Goal: Complete application form: Complete application form

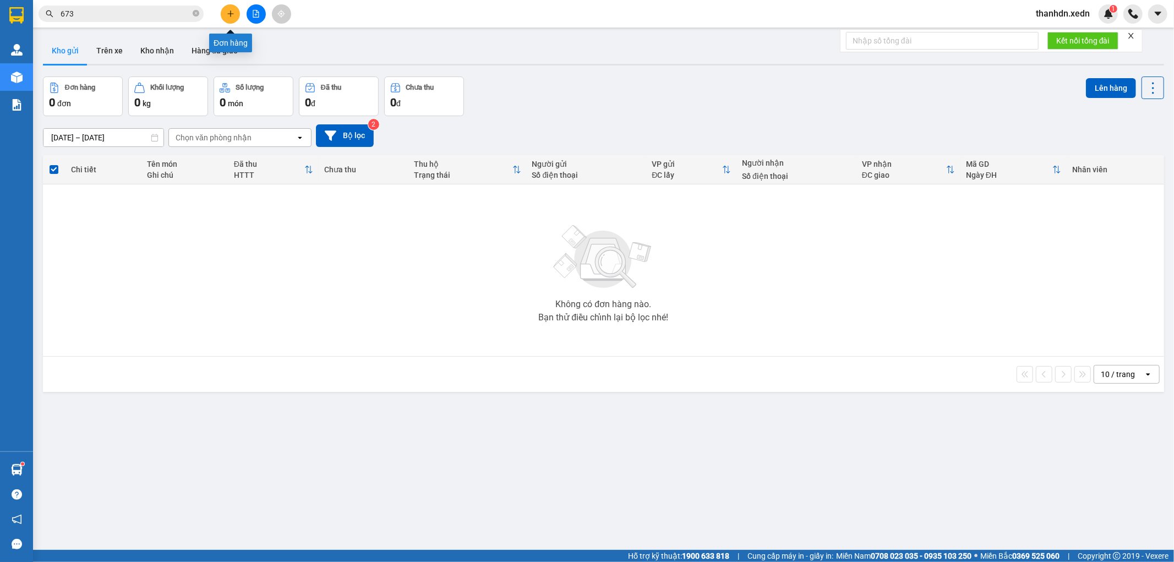
click at [229, 15] on icon "plus" at bounding box center [231, 14] width 8 height 8
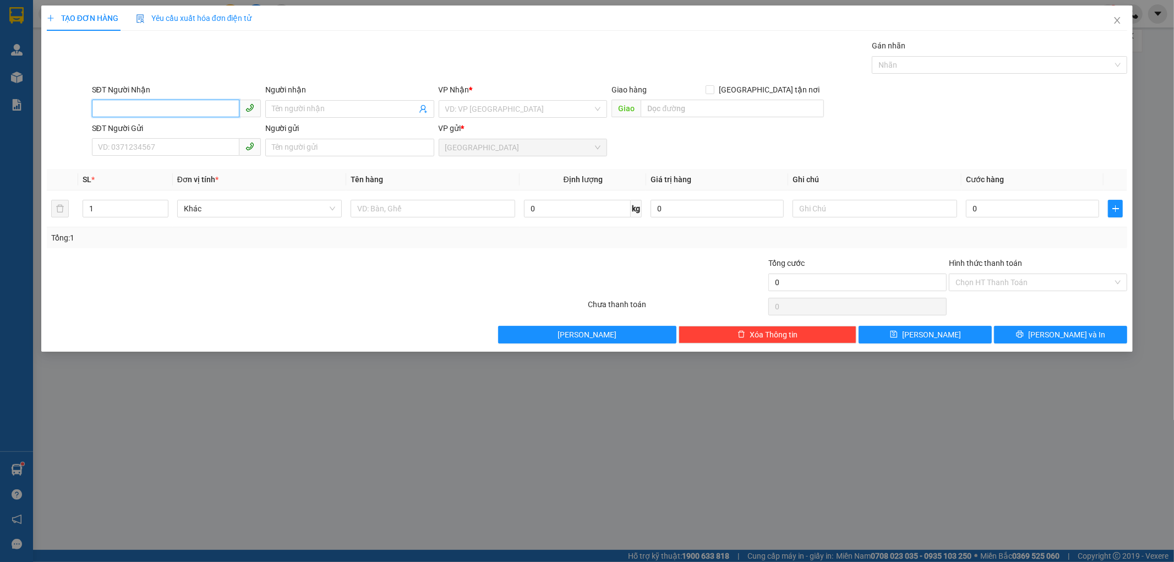
click at [122, 106] on input "SĐT Người Nhận" at bounding box center [165, 109] width 147 height 18
click at [147, 111] on input "SĐT Người Nhận" at bounding box center [165, 109] width 147 height 18
click at [162, 125] on div "0933348472 - THẠCH" at bounding box center [177, 131] width 156 height 12
type input "0933348472"
type input "THẠCH"
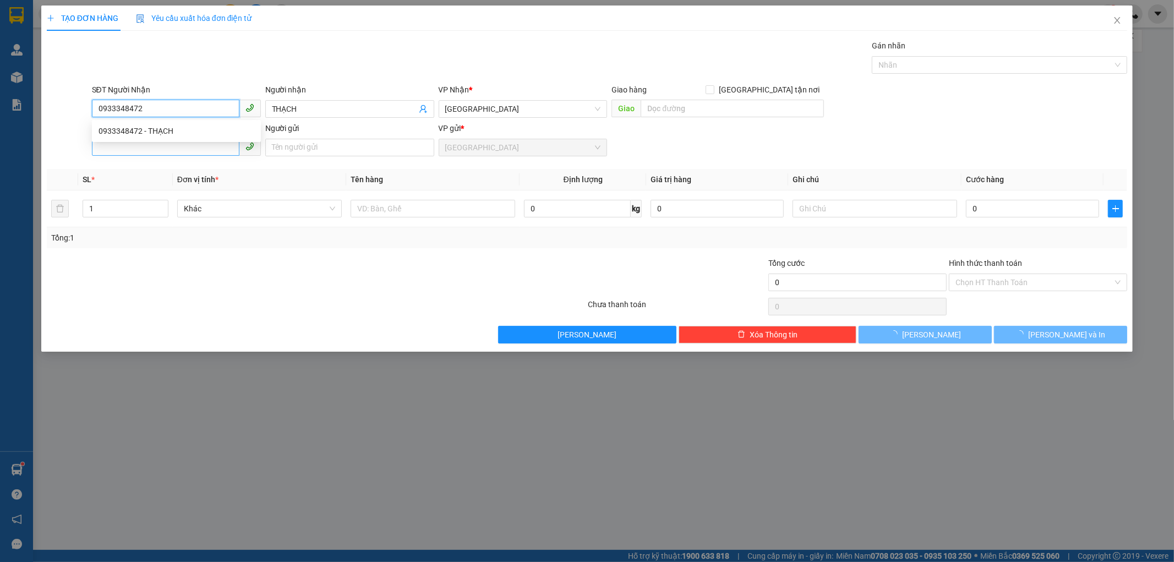
type input "50.000"
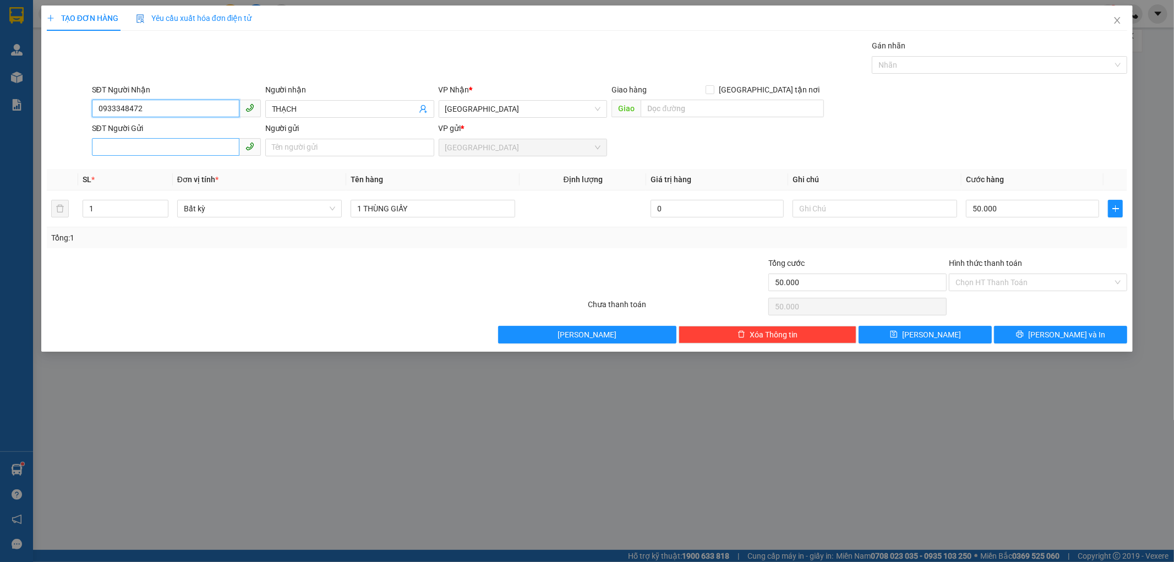
type input "0933348472"
click at [150, 145] on input "SĐT Người Gửi" at bounding box center [165, 147] width 147 height 18
type input "0896313562"
click at [330, 150] on input "Người gửi" at bounding box center [349, 148] width 169 height 18
type input "NHÀI"
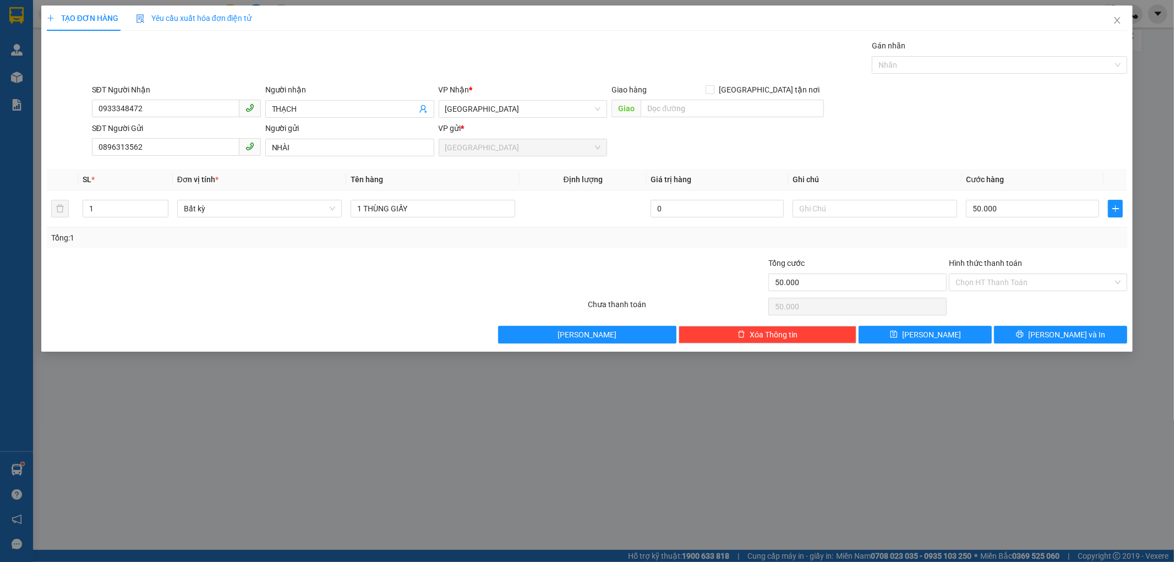
click at [534, 250] on div "Transit Pickup Surcharge Ids Transit Deliver Surcharge Ids Transit Deliver Surc…" at bounding box center [587, 192] width 1081 height 304
click at [1002, 281] on input "Hình thức thanh toán" at bounding box center [1033, 282] width 157 height 17
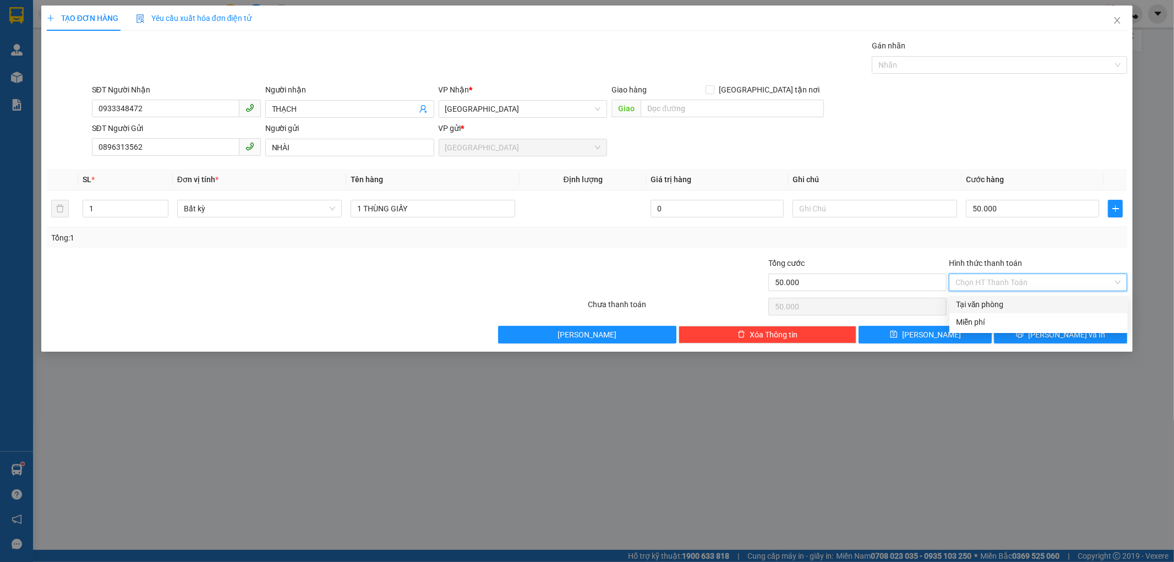
click at [981, 303] on div "Tại văn phòng" at bounding box center [1038, 304] width 165 height 12
type input "0"
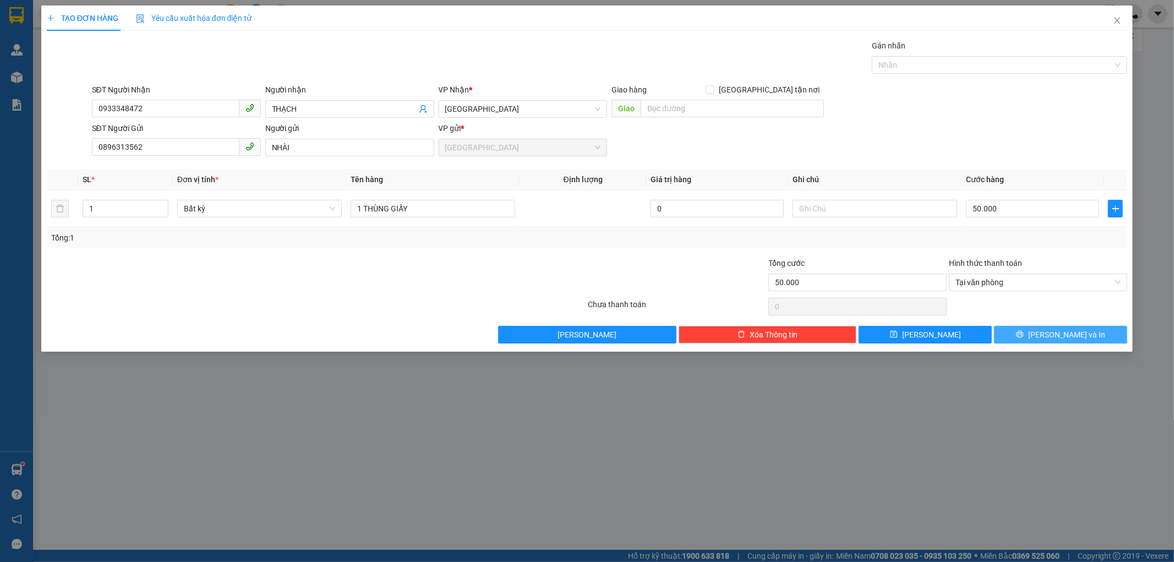
click at [1022, 337] on button "[PERSON_NAME] và In" at bounding box center [1060, 335] width 133 height 18
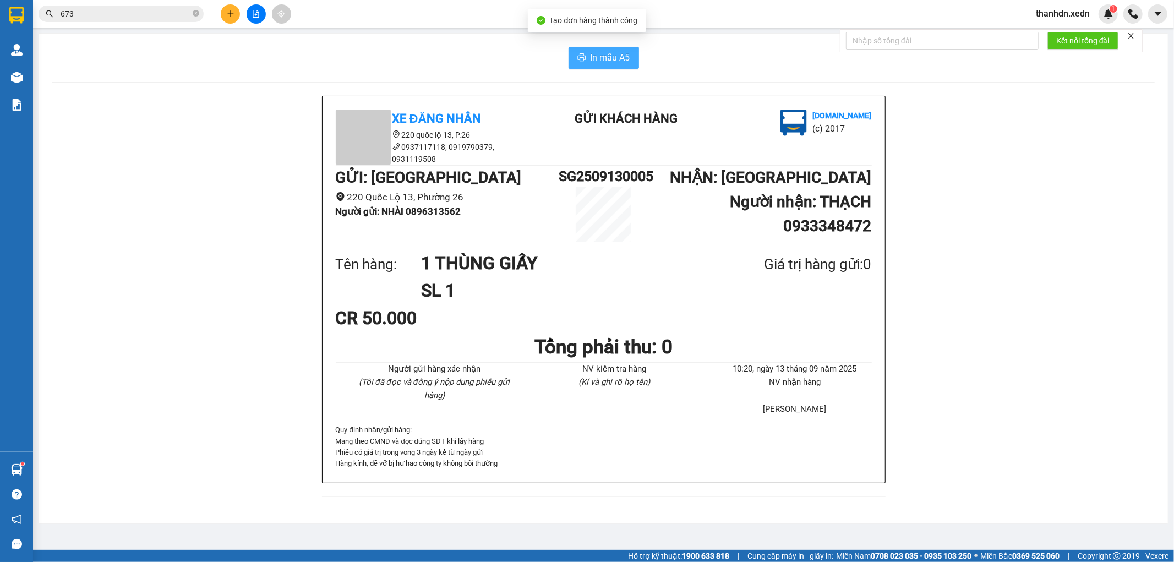
click at [611, 61] on span "In mẫu A5" at bounding box center [610, 58] width 40 height 14
